Goal: Task Accomplishment & Management: Manage account settings

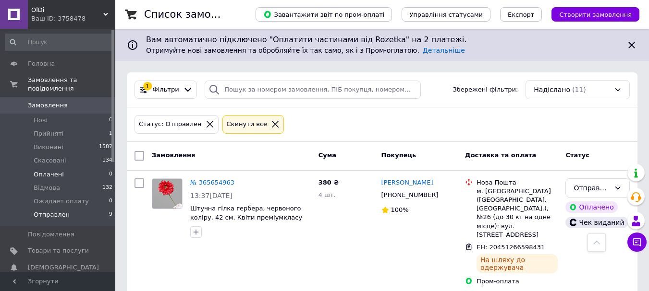
scroll to position [245, 0]
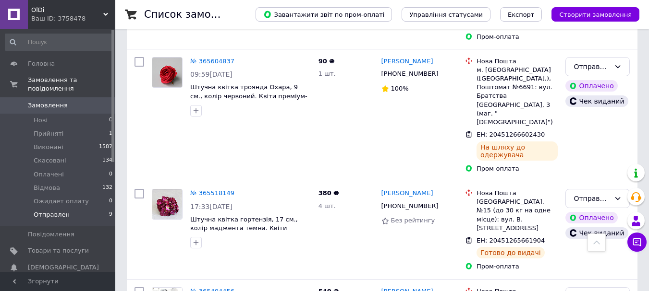
click at [46, 211] on span "Отправлен" at bounding box center [52, 215] width 36 height 9
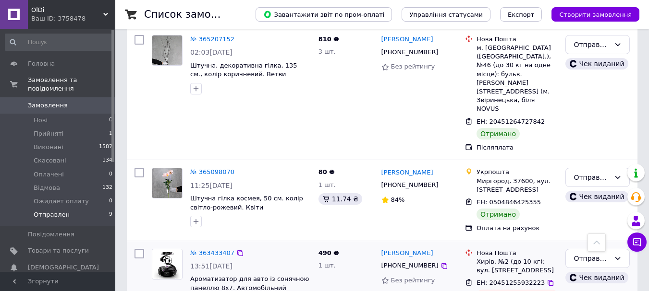
scroll to position [926, 0]
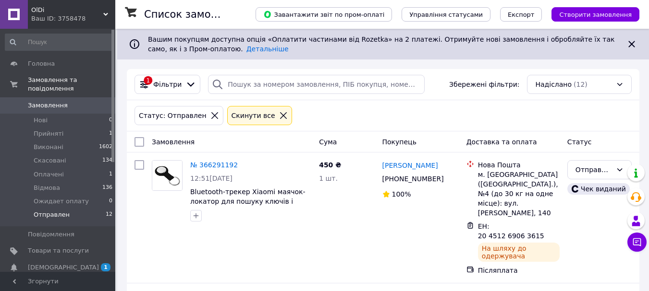
click at [78, 208] on li "Отправлен 12" at bounding box center [59, 217] width 118 height 18
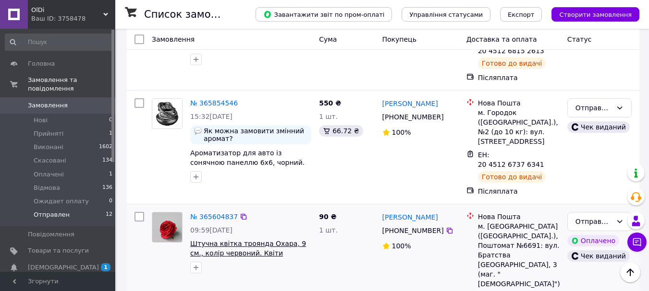
scroll to position [1081, 0]
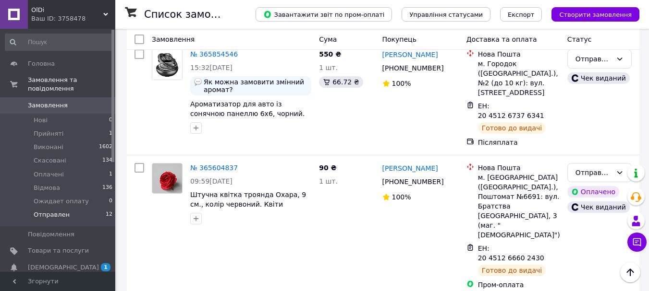
click at [591, 167] on li "Оплачено" at bounding box center [598, 170] width 63 height 17
click at [602, 141] on li "Виконано" at bounding box center [598, 135] width 63 height 17
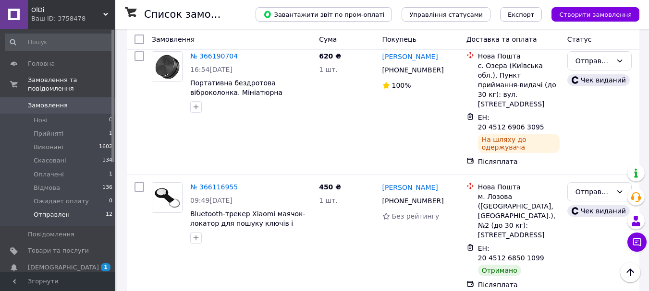
scroll to position [288, 0]
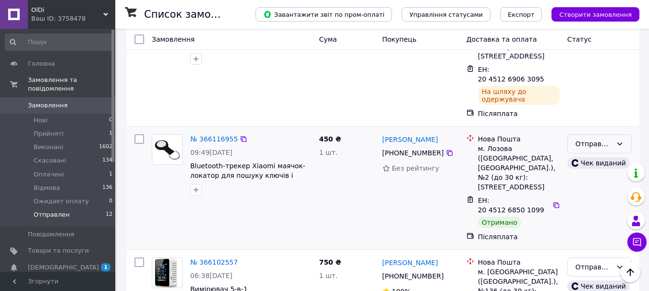
click at [589, 139] on div "Отправлен" at bounding box center [593, 144] width 36 height 11
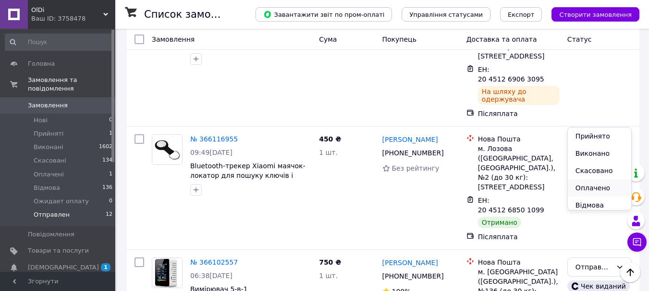
click at [587, 188] on li "Оплачено" at bounding box center [598, 188] width 63 height 17
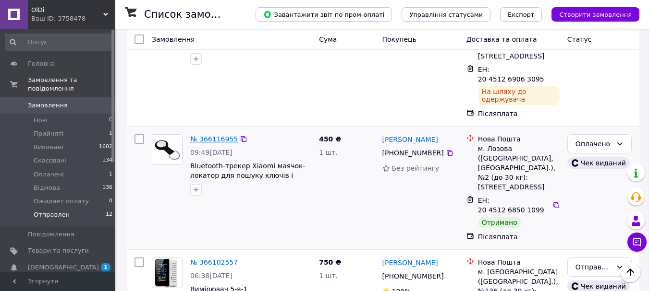
click at [225, 135] on link "№ 366116955" at bounding box center [214, 139] width 48 height 8
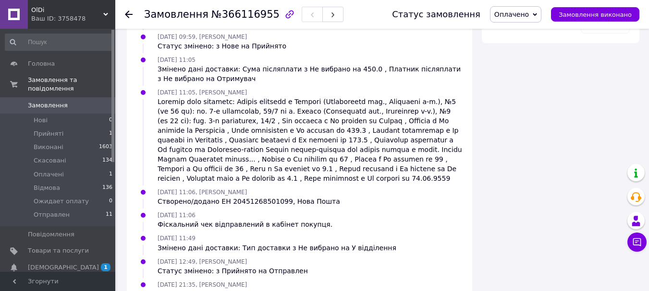
scroll to position [657, 0]
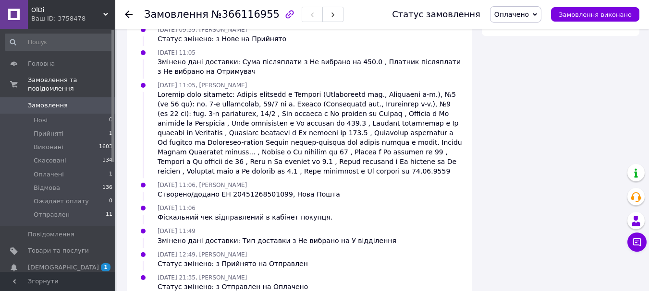
click at [130, 13] on icon at bounding box center [129, 15] width 8 height 8
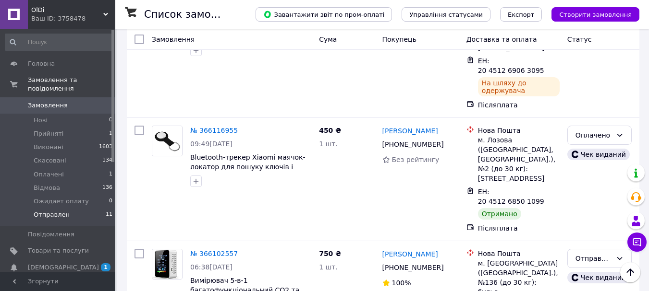
scroll to position [288, 0]
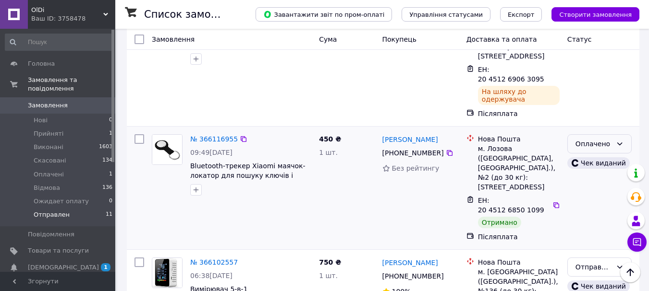
click at [592, 139] on div "Оплачено" at bounding box center [593, 144] width 36 height 11
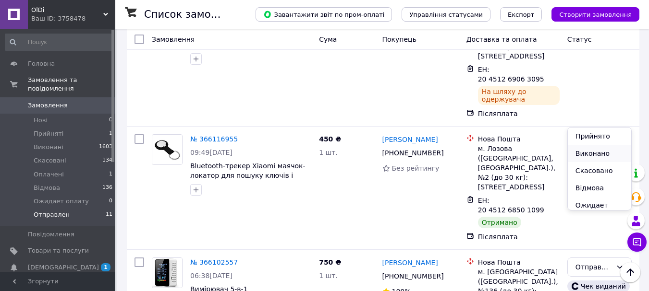
click at [590, 151] on li "Виконано" at bounding box center [598, 153] width 63 height 17
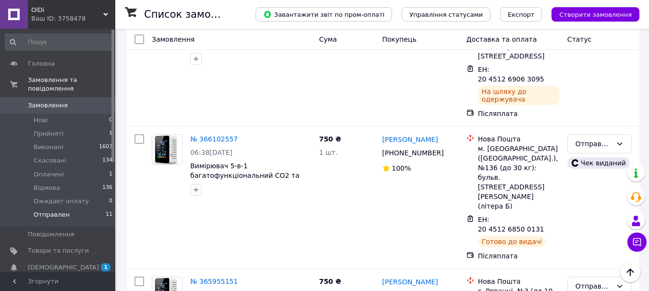
click at [42, 101] on span "Замовлення" at bounding box center [48, 105] width 40 height 9
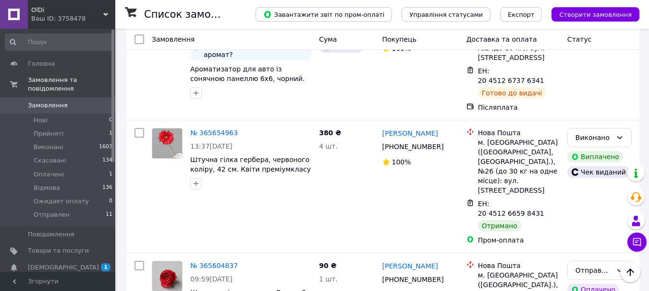
scroll to position [1152, 0]
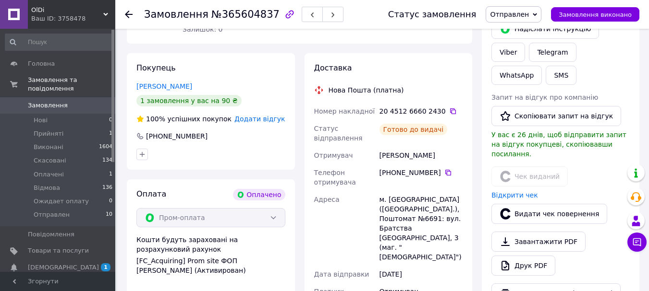
scroll to position [192, 0]
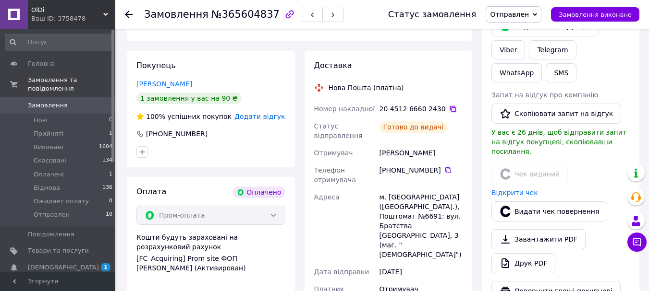
click at [449, 105] on icon at bounding box center [453, 109] width 8 height 8
click at [131, 14] on use at bounding box center [129, 15] width 8 height 8
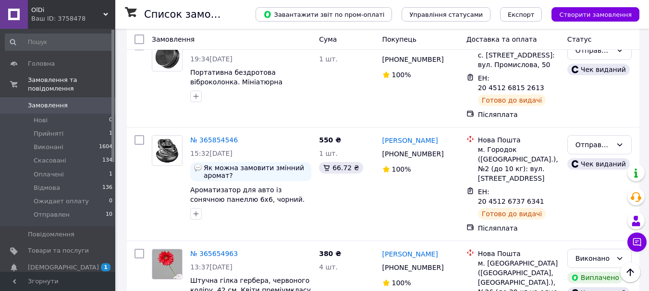
scroll to position [1056, 0]
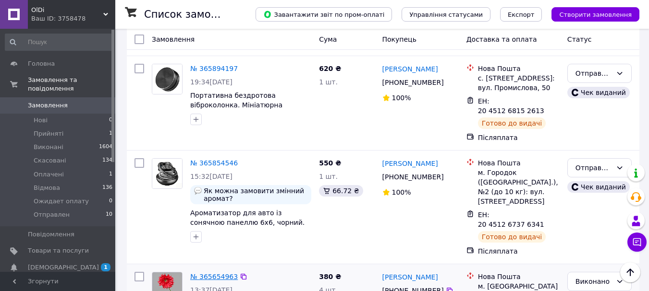
click at [219, 273] on link "№ 365654963" at bounding box center [214, 277] width 48 height 8
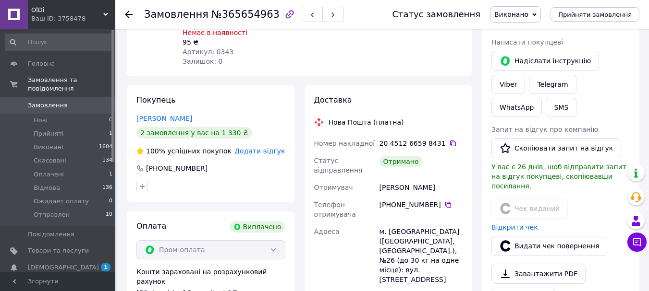
scroll to position [144, 0]
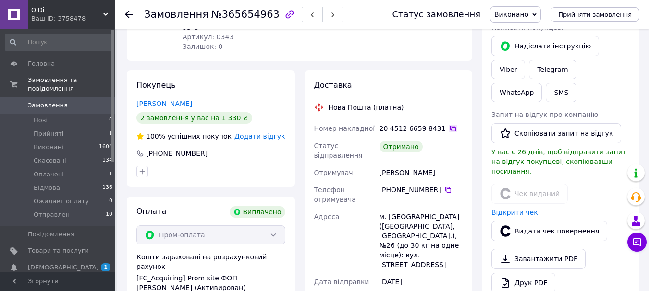
click at [449, 125] on icon at bounding box center [453, 129] width 8 height 8
click at [131, 12] on icon at bounding box center [129, 15] width 8 height 8
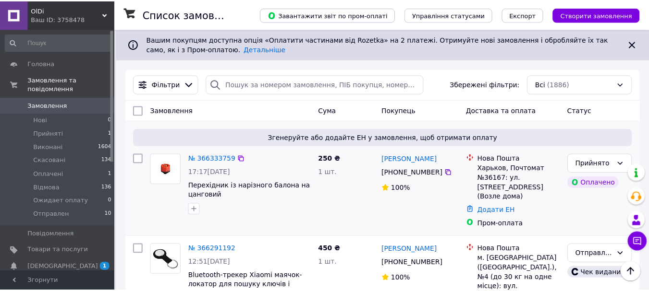
scroll to position [960, 0]
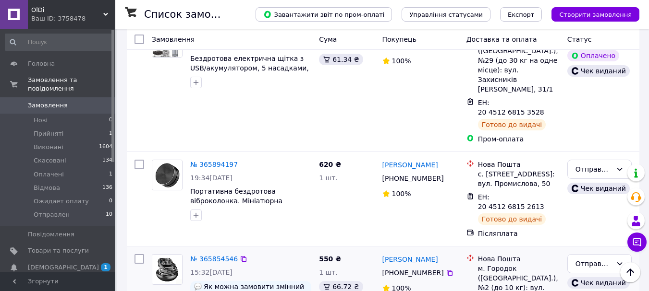
click at [212, 255] on link "№ 365854546" at bounding box center [214, 259] width 48 height 8
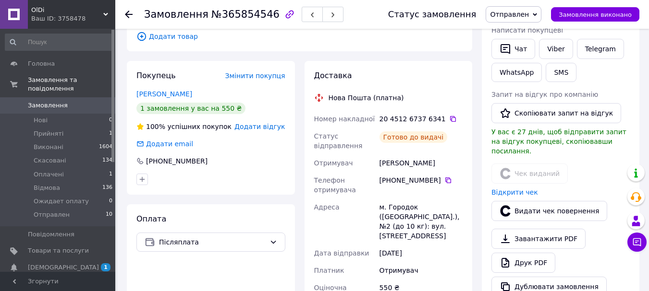
scroll to position [192, 0]
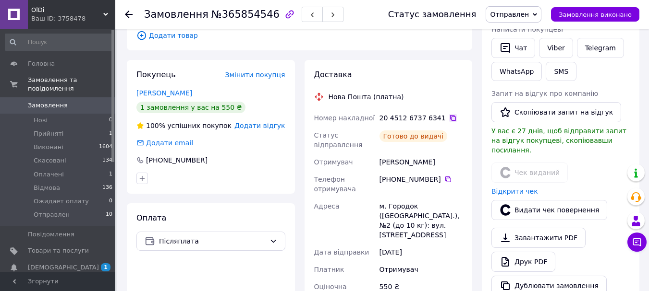
click at [450, 115] on icon at bounding box center [453, 118] width 6 height 6
click at [131, 14] on use at bounding box center [129, 15] width 8 height 8
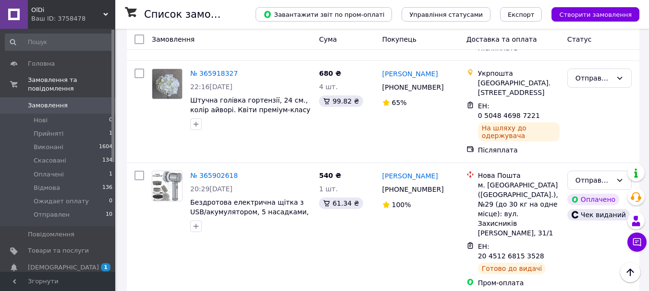
scroll to position [768, 0]
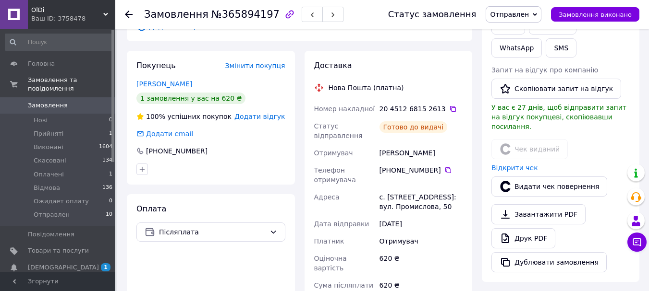
scroll to position [192, 0]
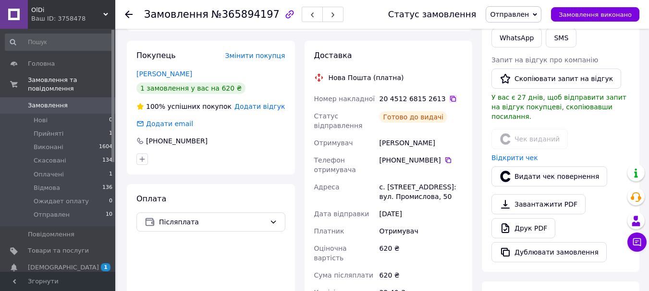
click at [450, 96] on icon at bounding box center [453, 99] width 6 height 6
drag, startPoint x: 132, startPoint y: 12, endPoint x: 226, endPoint y: 95, distance: 125.6
click at [132, 13] on icon at bounding box center [129, 15] width 8 height 8
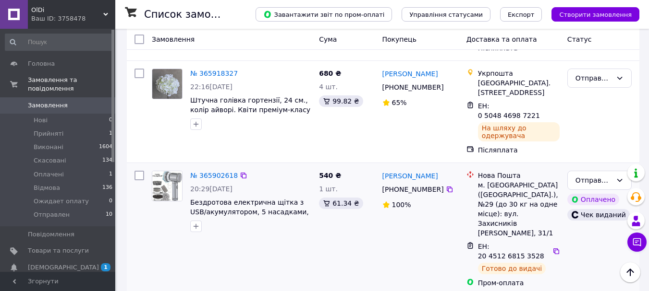
scroll to position [720, 0]
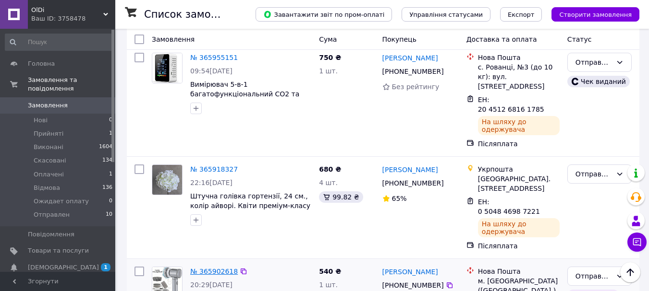
click at [217, 268] on link "№ 365902618" at bounding box center [214, 272] width 48 height 8
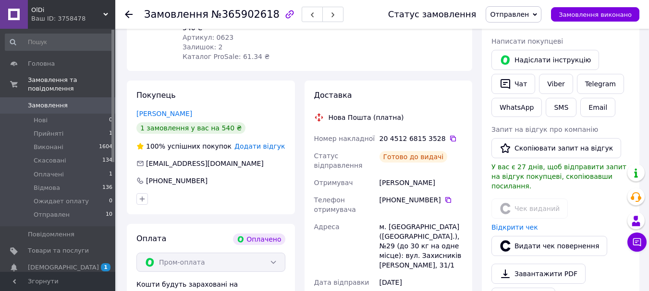
scroll to position [192, 0]
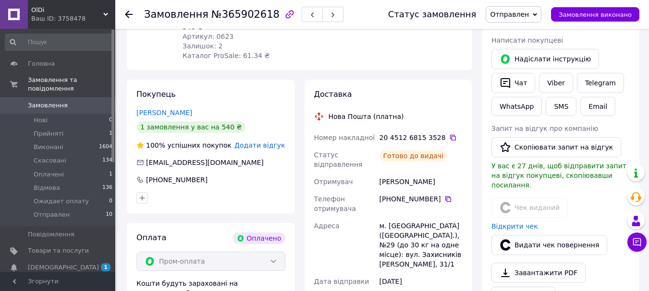
click at [441, 133] on div "20 4512 6815 3528" at bounding box center [420, 138] width 83 height 10
click at [449, 134] on icon at bounding box center [453, 138] width 8 height 8
click at [127, 13] on use at bounding box center [129, 15] width 8 height 8
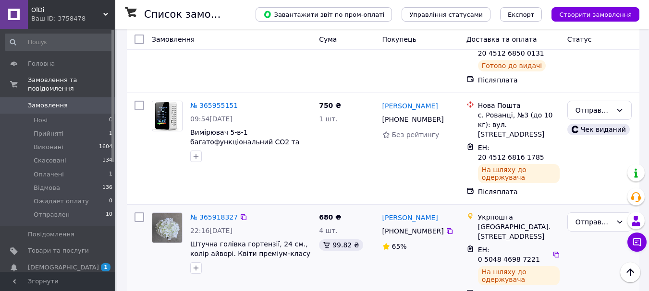
scroll to position [624, 0]
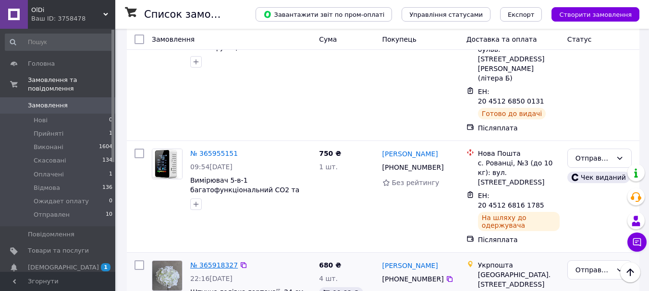
click at [210, 262] on link "№ 365918327" at bounding box center [214, 266] width 48 height 8
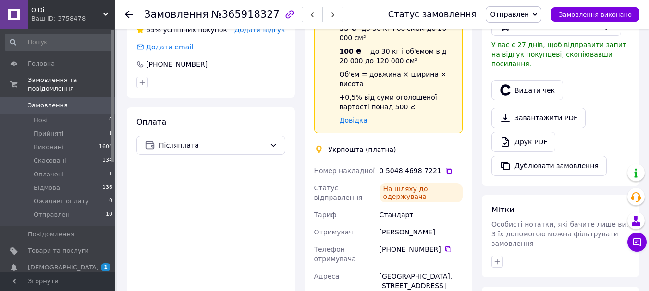
scroll to position [288, 0]
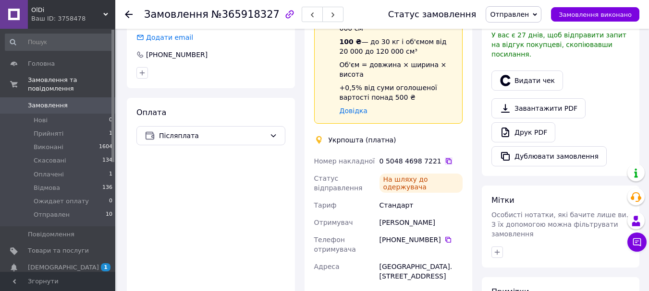
click at [445, 157] on icon at bounding box center [449, 161] width 8 height 8
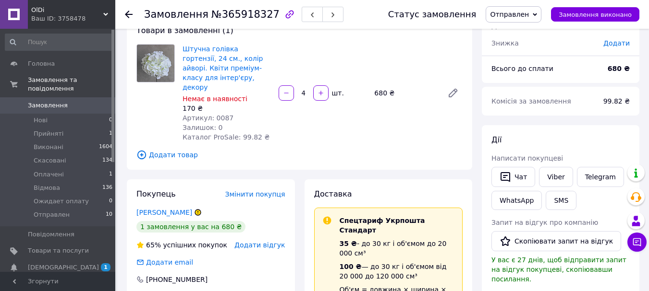
scroll to position [48, 0]
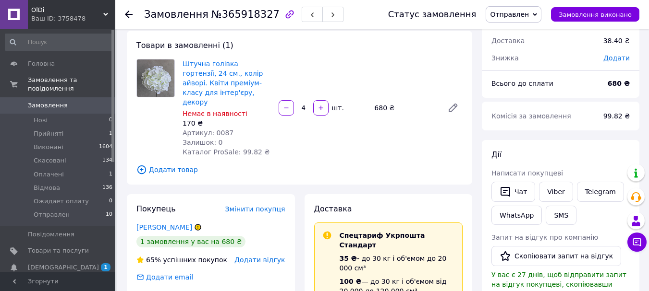
click at [126, 14] on use at bounding box center [129, 15] width 8 height 8
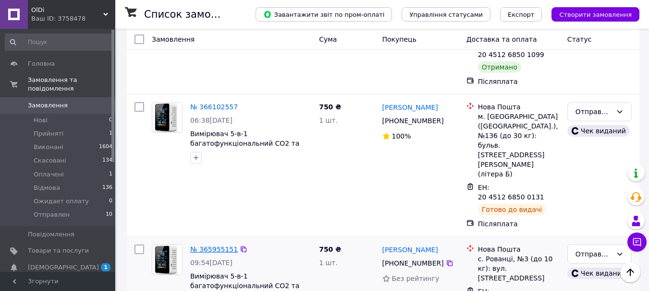
scroll to position [480, 0]
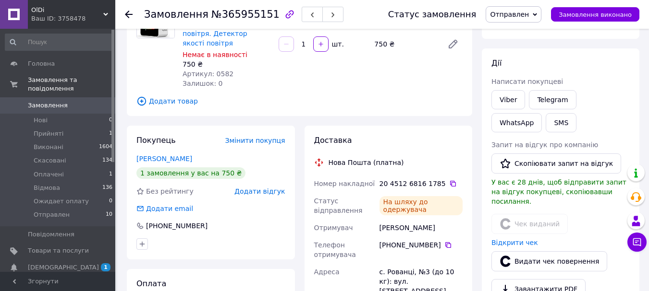
scroll to position [96, 0]
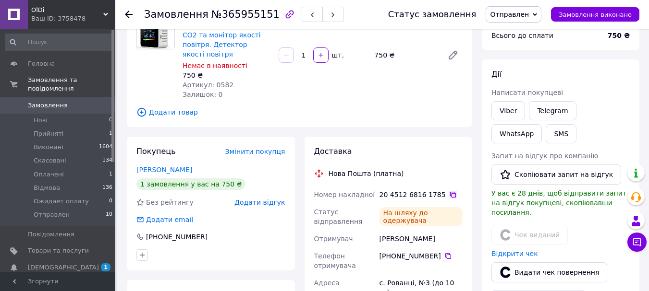
click at [449, 191] on icon at bounding box center [453, 195] width 8 height 8
click at [132, 15] on use at bounding box center [129, 15] width 8 height 8
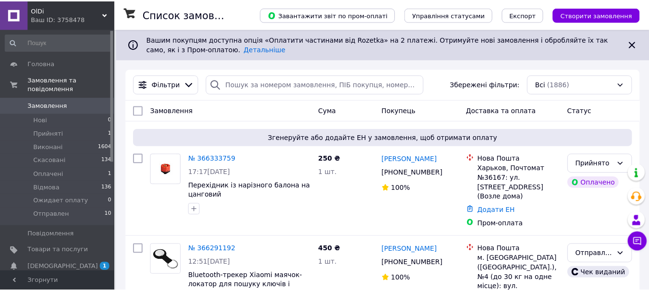
scroll to position [480, 0]
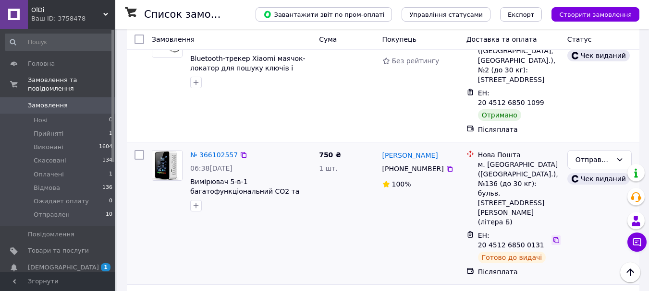
click at [553, 238] on icon at bounding box center [556, 241] width 6 height 6
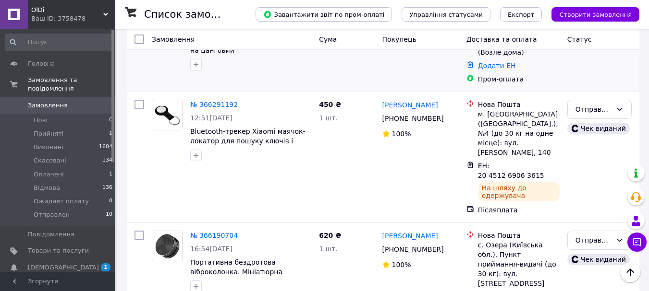
scroll to position [240, 0]
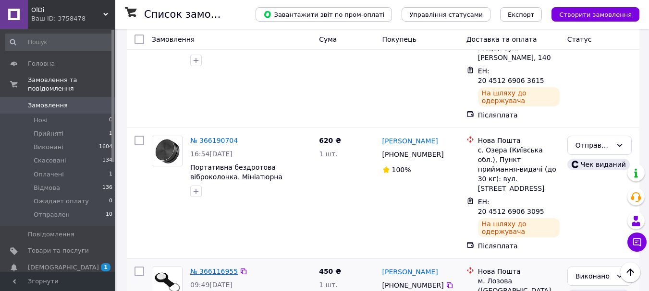
click at [217, 268] on link "№ 366116955" at bounding box center [214, 272] width 48 height 8
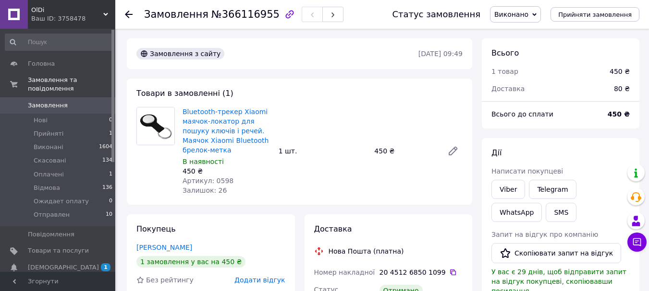
click at [128, 12] on icon at bounding box center [129, 15] width 8 height 8
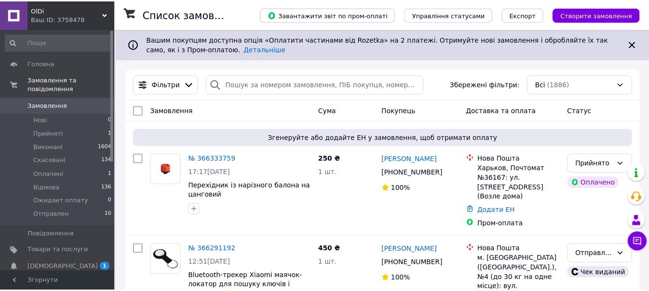
scroll to position [336, 0]
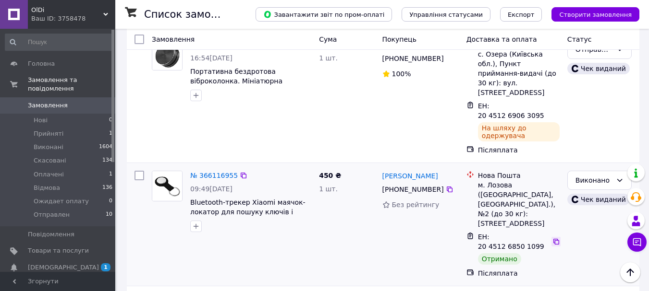
click at [552, 238] on icon at bounding box center [556, 242] width 8 height 8
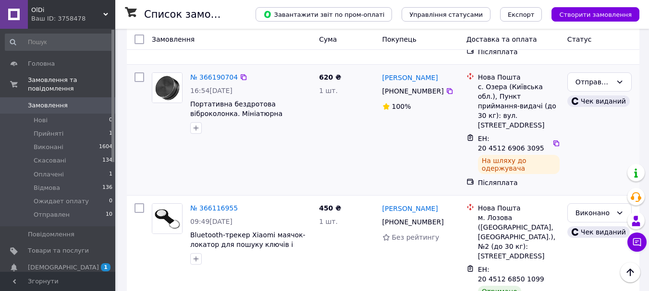
scroll to position [240, 0]
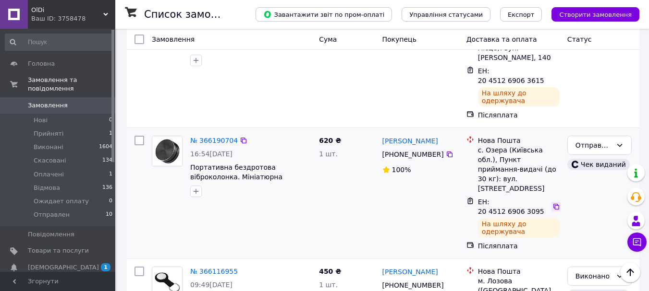
click at [552, 203] on icon at bounding box center [556, 207] width 8 height 8
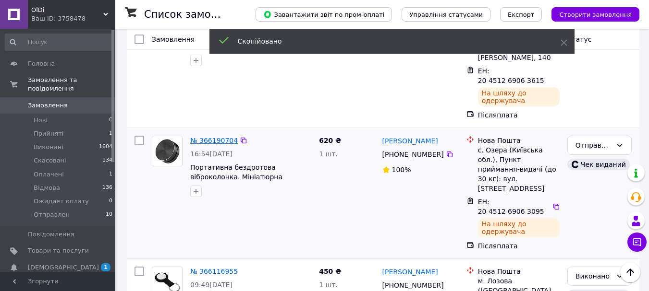
click at [215, 137] on link "№ 366190704" at bounding box center [214, 141] width 48 height 8
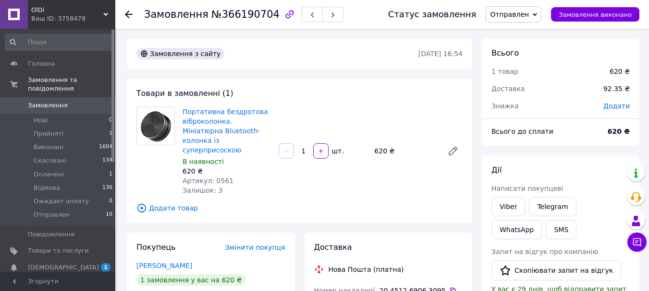
click at [128, 9] on div at bounding box center [134, 14] width 19 height 29
click at [129, 15] on icon at bounding box center [129, 15] width 8 height 8
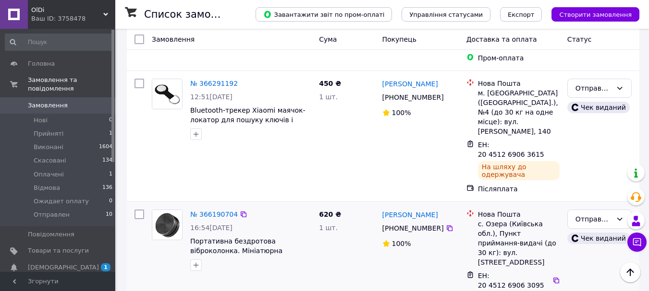
scroll to position [144, 0]
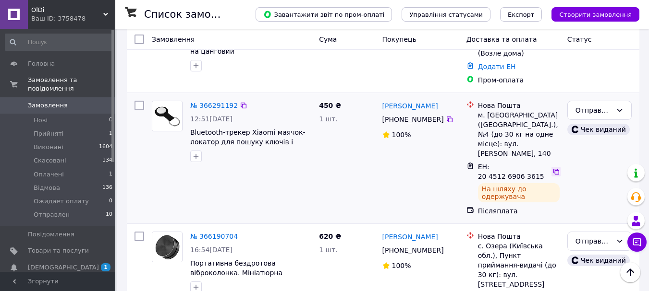
click at [553, 169] on icon at bounding box center [556, 172] width 6 height 6
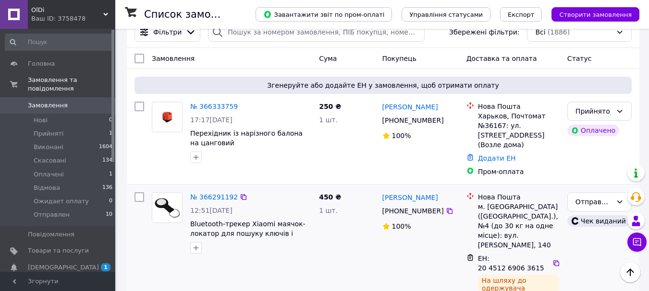
scroll to position [48, 0]
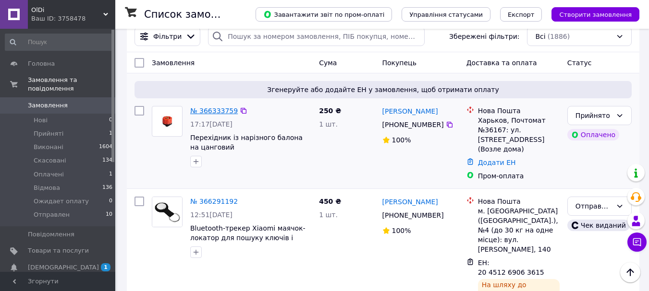
click at [217, 112] on link "№ 366333759" at bounding box center [214, 111] width 48 height 8
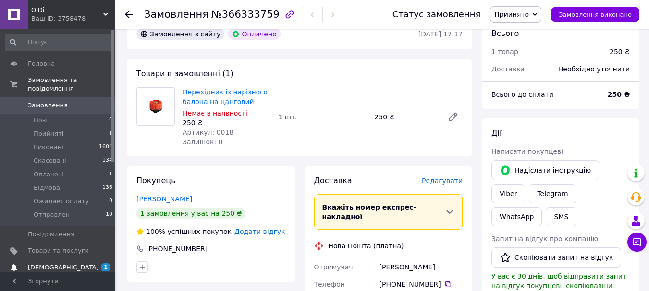
click at [69, 264] on span "[DEMOGRAPHIC_DATA]" at bounding box center [58, 268] width 61 height 9
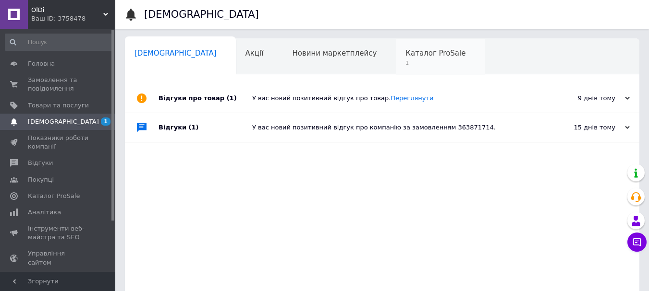
click at [405, 60] on span "1" at bounding box center [435, 63] width 60 height 7
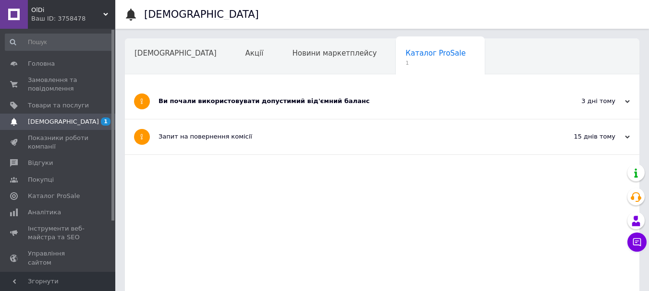
click at [299, 98] on div "Ви почали використовувати допустимий від'ємний баланс" at bounding box center [345, 101] width 375 height 9
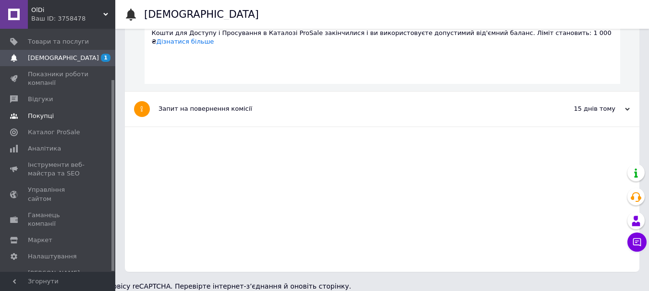
scroll to position [65, 0]
click at [49, 148] on span "Аналітика" at bounding box center [44, 148] width 33 height 9
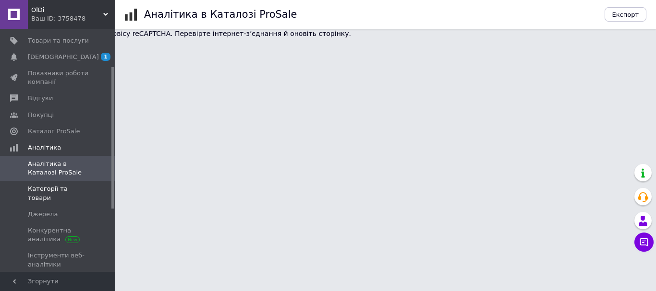
click at [45, 191] on span "Категорії та товари" at bounding box center [58, 193] width 61 height 17
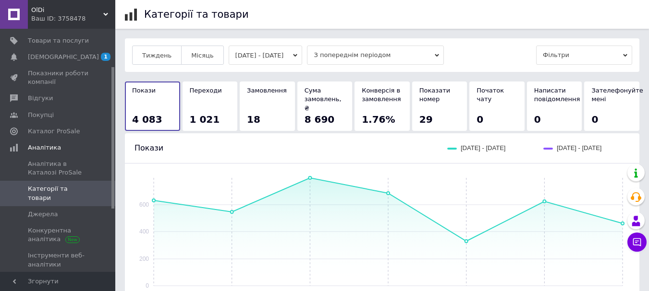
click at [298, 54] on icon "button" at bounding box center [295, 55] width 4 height 3
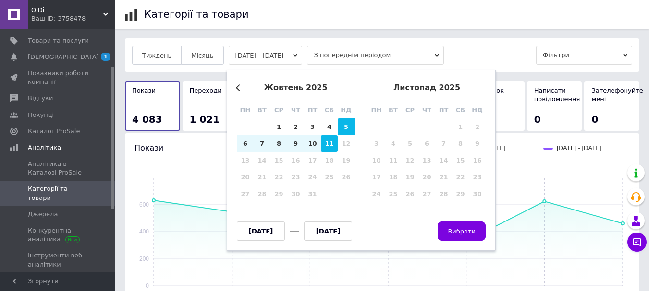
click at [329, 147] on div "11" at bounding box center [329, 143] width 17 height 17
type input "[DATE]"
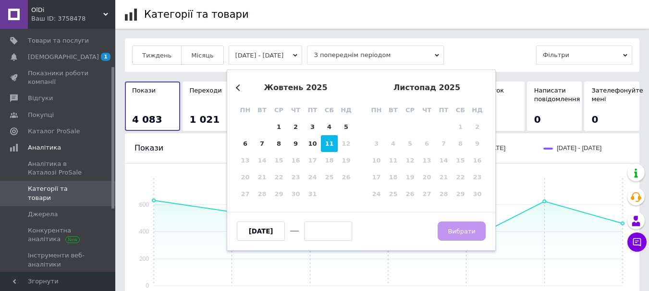
click at [329, 146] on div "11" at bounding box center [329, 143] width 17 height 17
type input "[DATE]"
click at [450, 233] on button "Вибрати" at bounding box center [461, 231] width 48 height 19
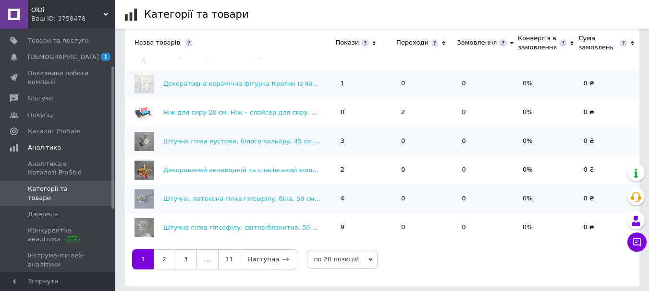
scroll to position [355, 0]
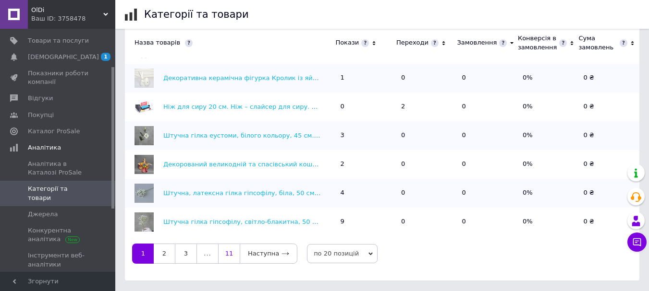
click at [233, 244] on link "11" at bounding box center [229, 254] width 22 height 20
click at [266, 249] on link "10" at bounding box center [270, 254] width 22 height 20
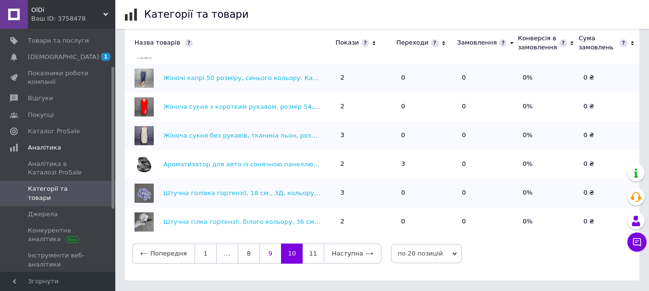
click at [270, 244] on link "9" at bounding box center [270, 254] width 22 height 20
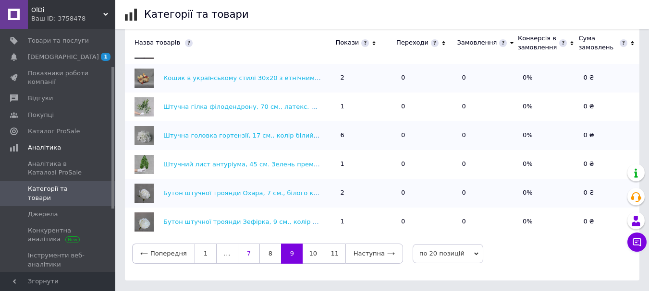
click at [265, 244] on link "8" at bounding box center [270, 254] width 22 height 20
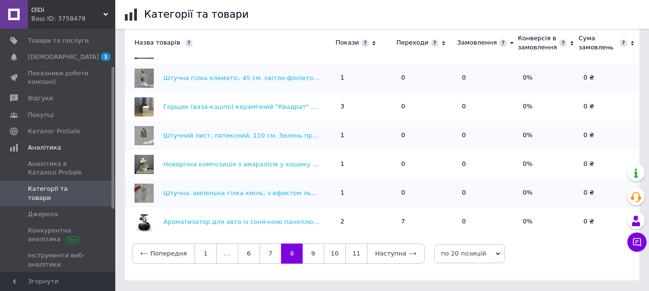
click at [264, 246] on link "7" at bounding box center [270, 254] width 22 height 20
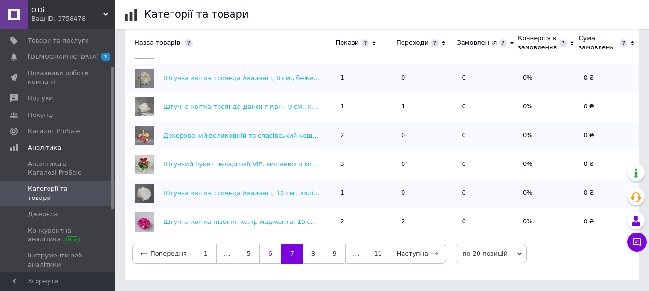
click at [259, 253] on link "6" at bounding box center [270, 254] width 22 height 20
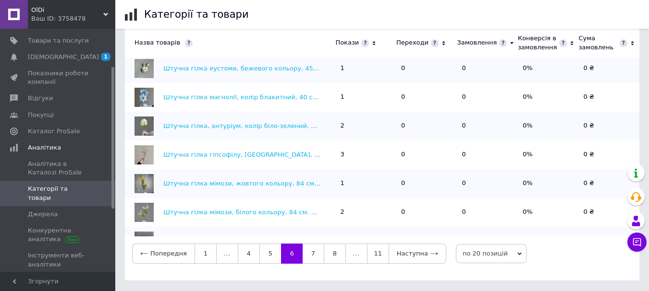
scroll to position [0, 0]
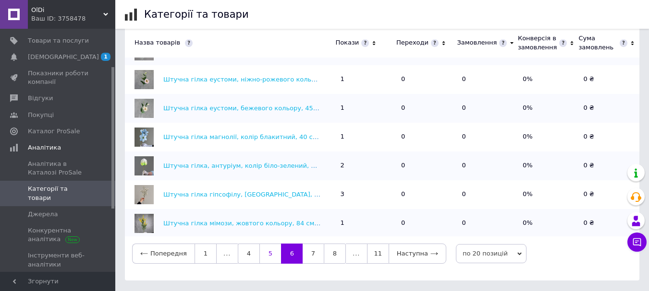
click at [261, 247] on link "5" at bounding box center [270, 254] width 22 height 20
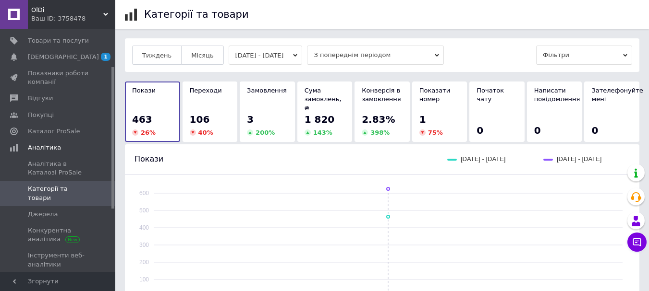
click at [292, 56] on button "[DATE] - [DATE]" at bounding box center [266, 55] width 74 height 19
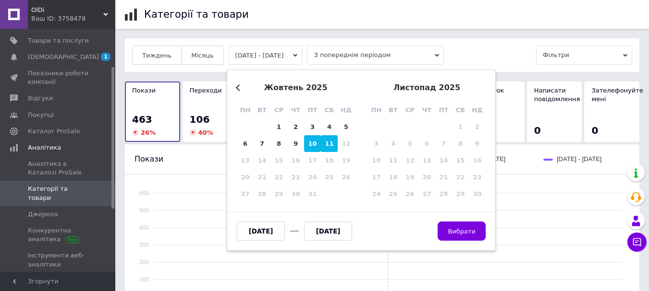
click at [312, 148] on div "10" at bounding box center [312, 143] width 17 height 17
type input "[DATE]"
click at [312, 148] on div "10" at bounding box center [312, 143] width 17 height 17
type input "[DATE]"
click at [466, 236] on button "Вибрати" at bounding box center [461, 231] width 48 height 19
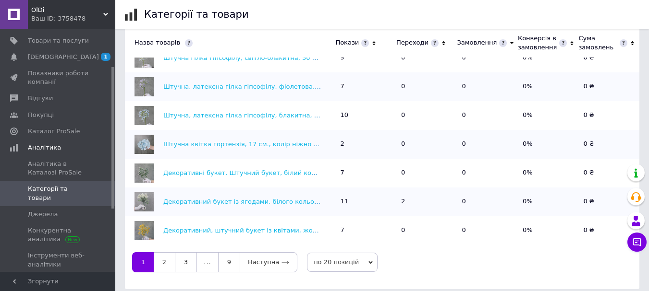
scroll to position [355, 0]
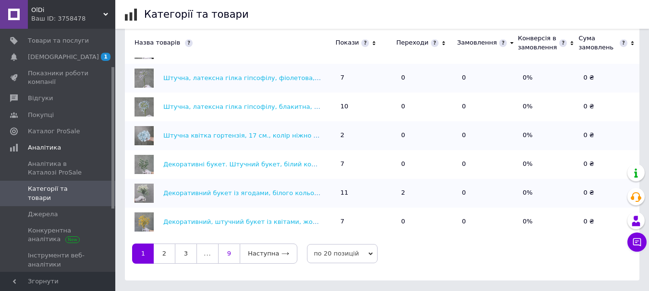
click at [230, 250] on link "9" at bounding box center [229, 254] width 22 height 20
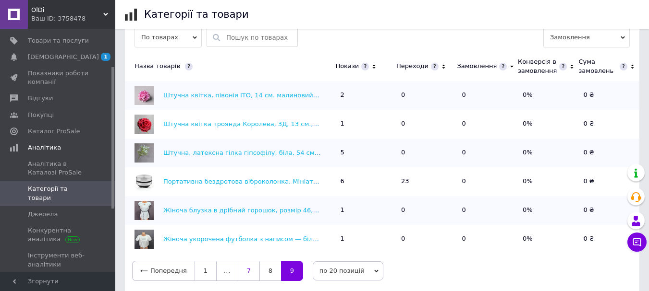
scroll to position [327, 0]
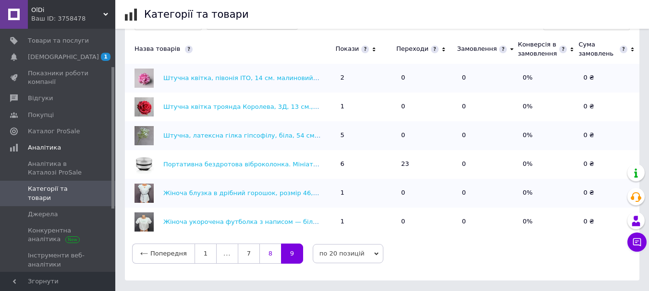
click at [262, 247] on link "8" at bounding box center [270, 254] width 22 height 20
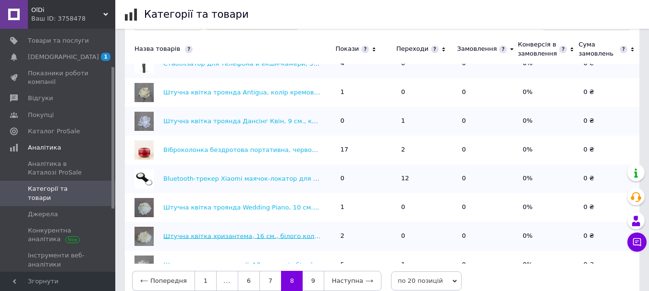
scroll to position [0, 0]
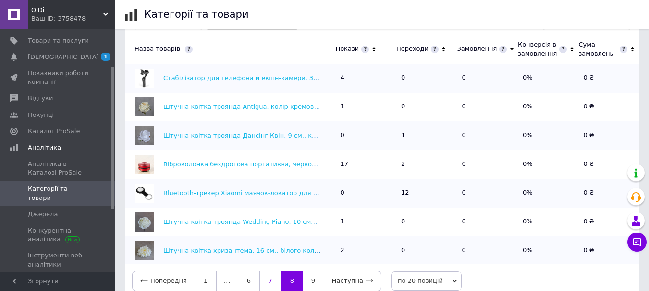
click at [264, 273] on link "7" at bounding box center [270, 281] width 22 height 20
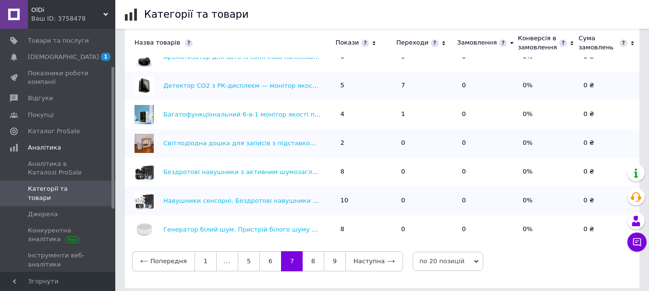
scroll to position [355, 0]
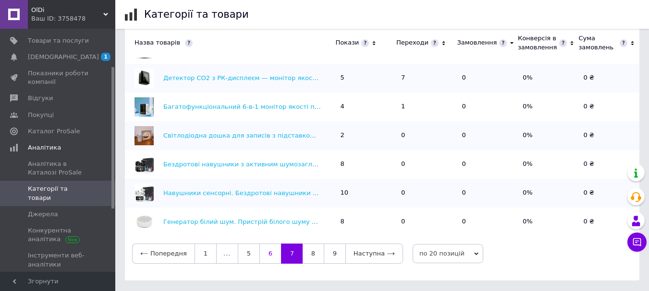
click at [260, 249] on link "6" at bounding box center [270, 254] width 22 height 20
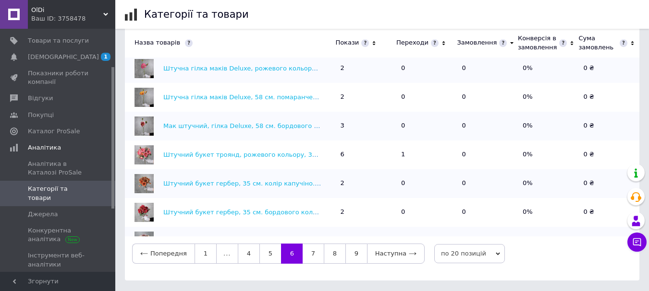
scroll to position [0, 0]
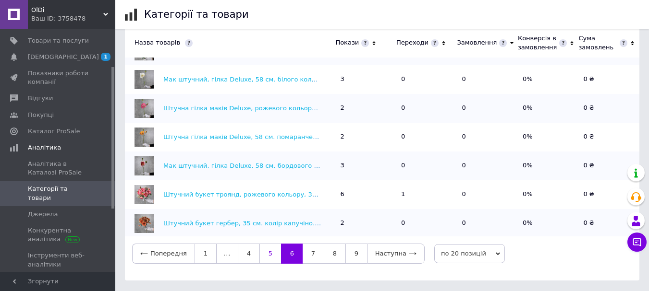
click at [262, 244] on link "5" at bounding box center [270, 254] width 22 height 20
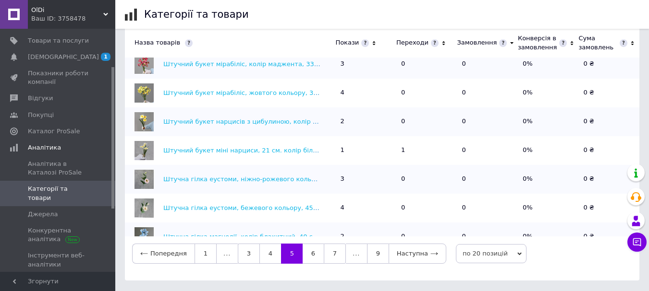
scroll to position [40, 0]
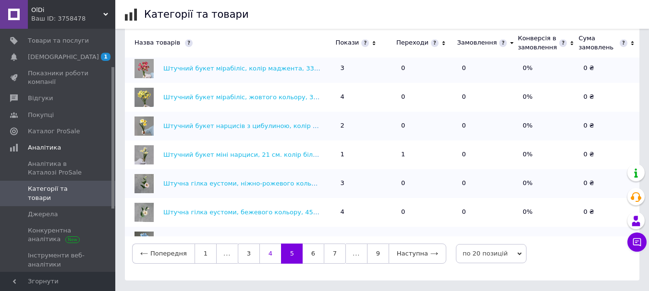
click at [264, 249] on link "4" at bounding box center [270, 254] width 22 height 20
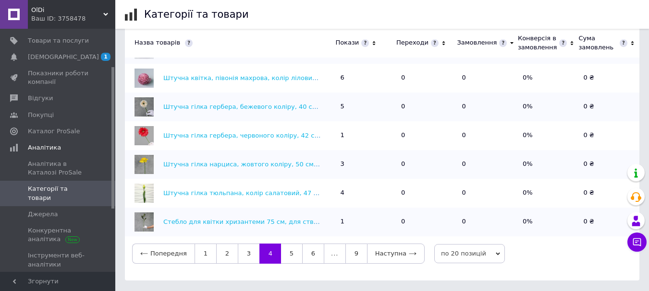
scroll to position [0, 0]
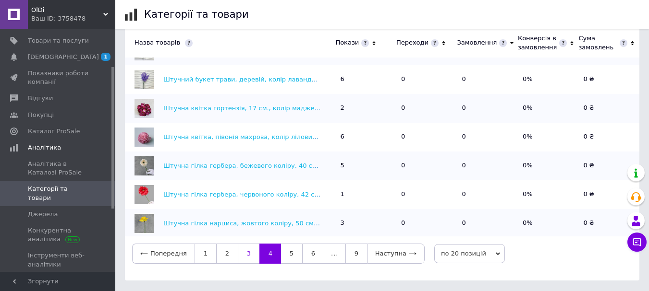
click at [248, 245] on link "3" at bounding box center [249, 254] width 22 height 20
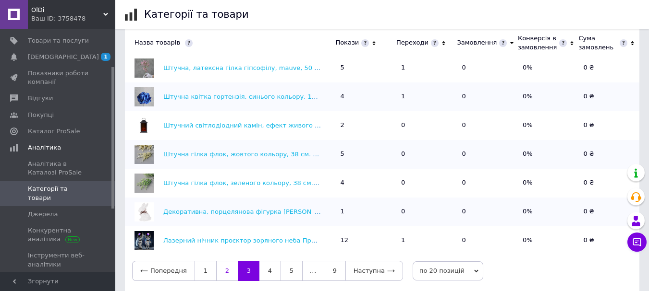
scroll to position [355, 0]
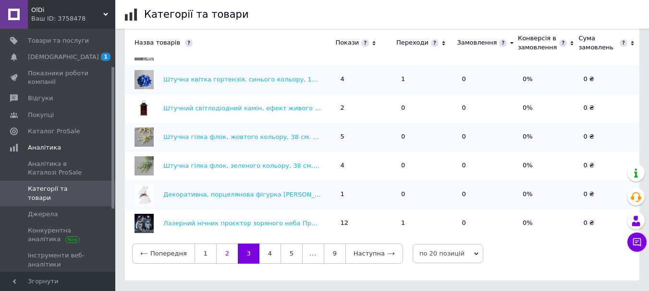
click at [218, 253] on link "2" at bounding box center [227, 254] width 22 height 20
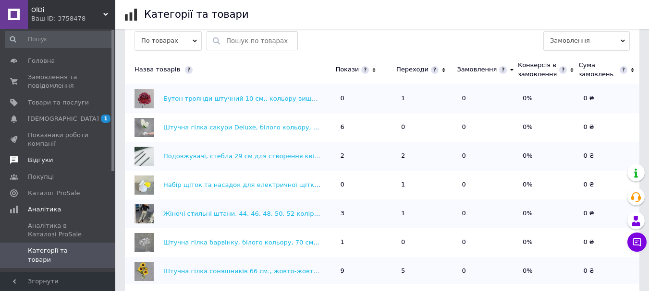
scroll to position [0, 0]
click at [58, 126] on span "[DEMOGRAPHIC_DATA]" at bounding box center [63, 122] width 71 height 9
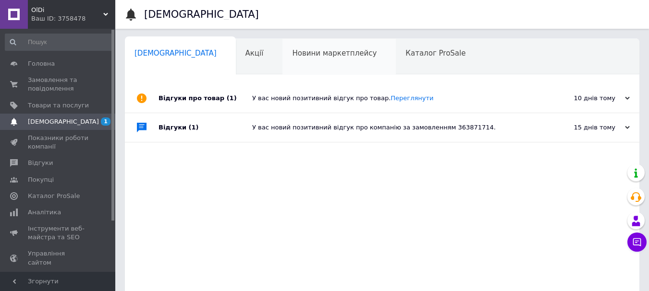
click at [284, 65] on div "Новини маркетплейсу 0" at bounding box center [338, 57] width 113 height 36
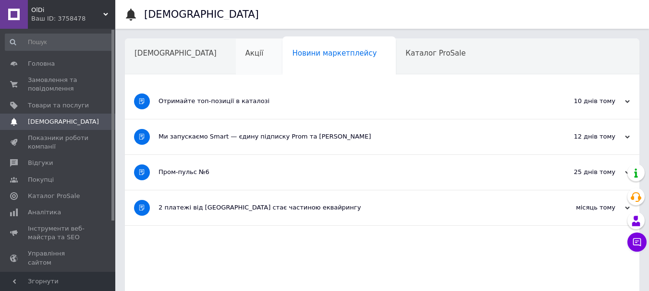
click at [236, 65] on div "Акції" at bounding box center [259, 57] width 47 height 36
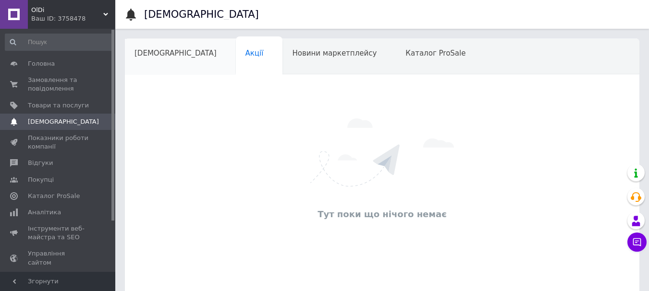
click at [166, 61] on div "[DEMOGRAPHIC_DATA]" at bounding box center [180, 57] width 111 height 36
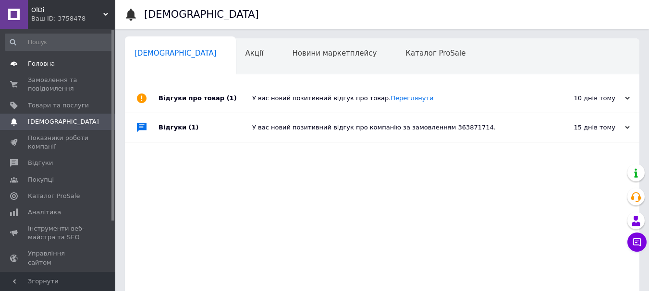
click at [46, 64] on span "Головна" at bounding box center [41, 64] width 27 height 9
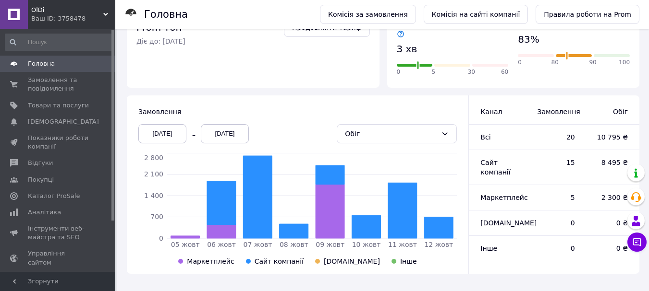
scroll to position [196, 0]
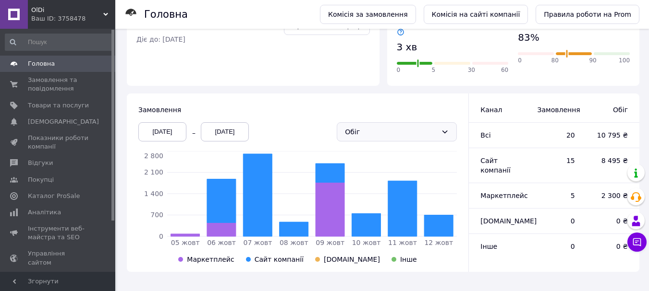
click at [447, 122] on div "Обіг" at bounding box center [397, 131] width 120 height 19
click at [298, 119] on div "[DATE] [DATE] Обіг" at bounding box center [297, 132] width 326 height 27
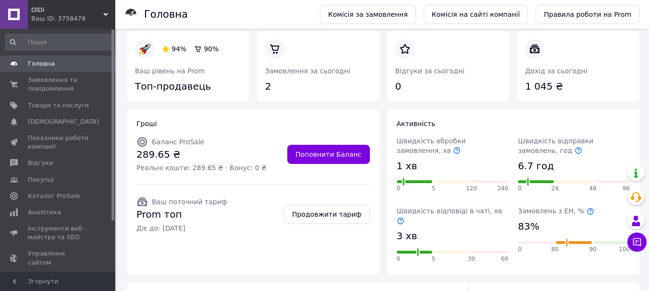
scroll to position [0, 0]
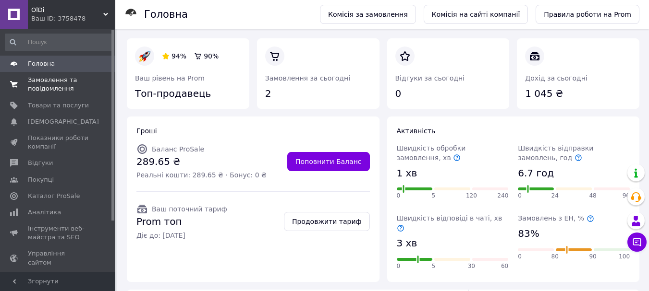
click at [45, 87] on span "Замовлення та повідомлення" at bounding box center [58, 84] width 61 height 17
